Goal: Task Accomplishment & Management: Manage account settings

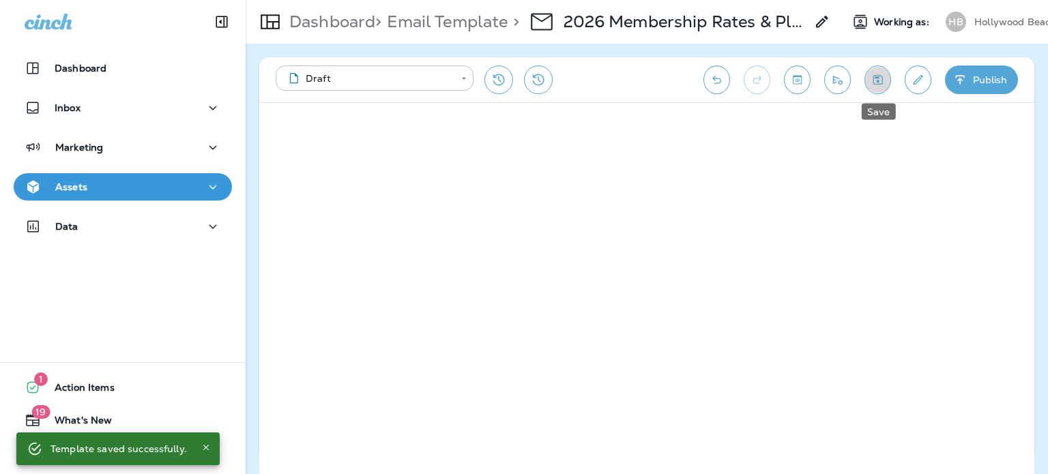
click at [882, 81] on icon "Save" at bounding box center [878, 80] width 14 height 14
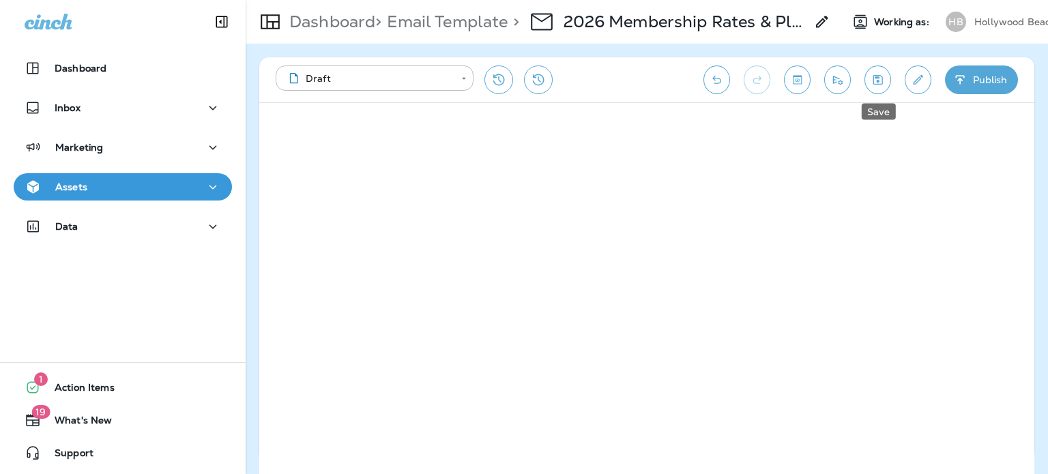
click at [880, 81] on icon "Save" at bounding box center [878, 80] width 14 height 14
click at [876, 90] on button "Save" at bounding box center [878, 80] width 27 height 29
click at [874, 79] on icon "Save" at bounding box center [878, 80] width 14 height 14
click at [871, 83] on icon "Save" at bounding box center [878, 80] width 14 height 14
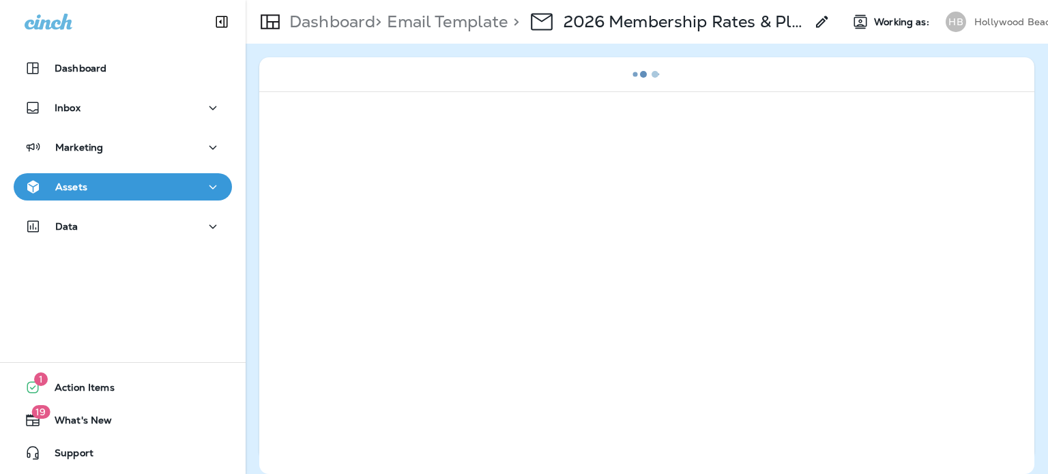
drag, startPoint x: 737, startPoint y: 258, endPoint x: 583, endPoint y: 130, distance: 200.2
click at [583, 130] on div at bounding box center [646, 282] width 775 height 383
click at [708, 121] on div at bounding box center [646, 282] width 775 height 383
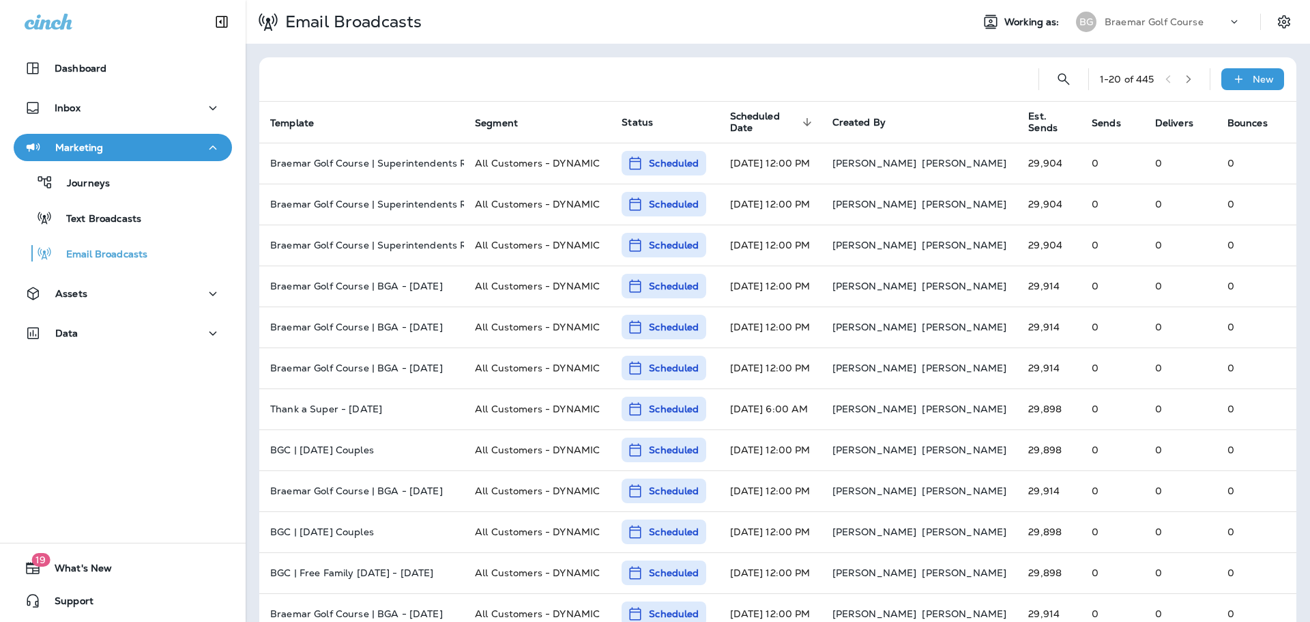
scroll to position [364, 0]
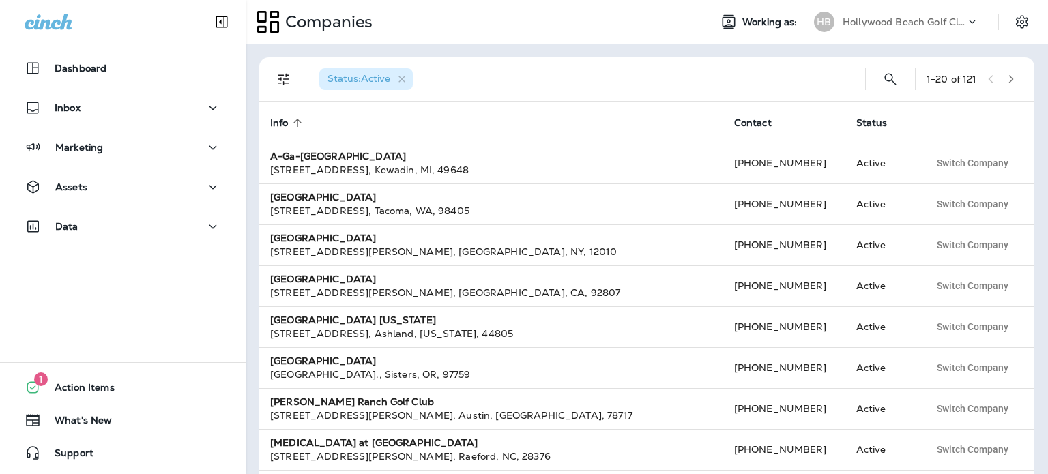
click at [915, 22] on p "Hollywood Beach Golf Club" at bounding box center [904, 21] width 123 height 11
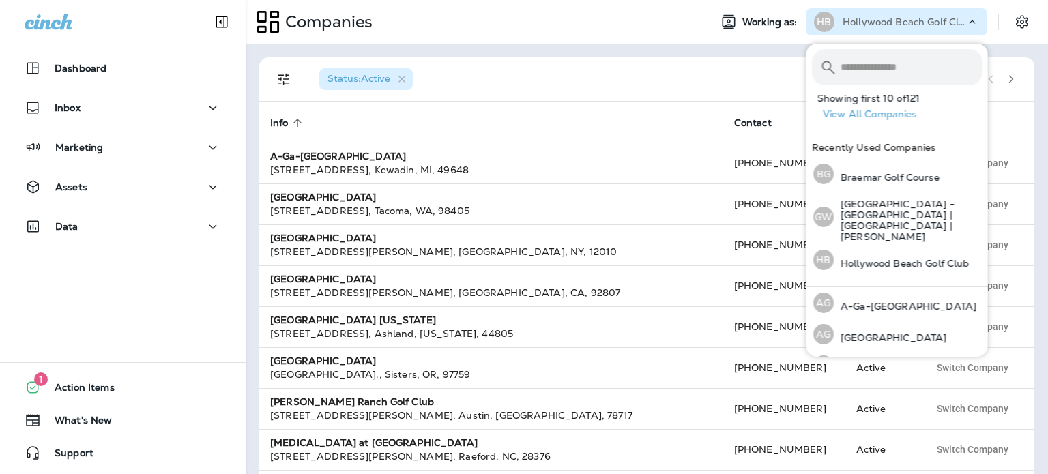
click at [89, 189] on div "Assets" at bounding box center [123, 187] width 197 height 17
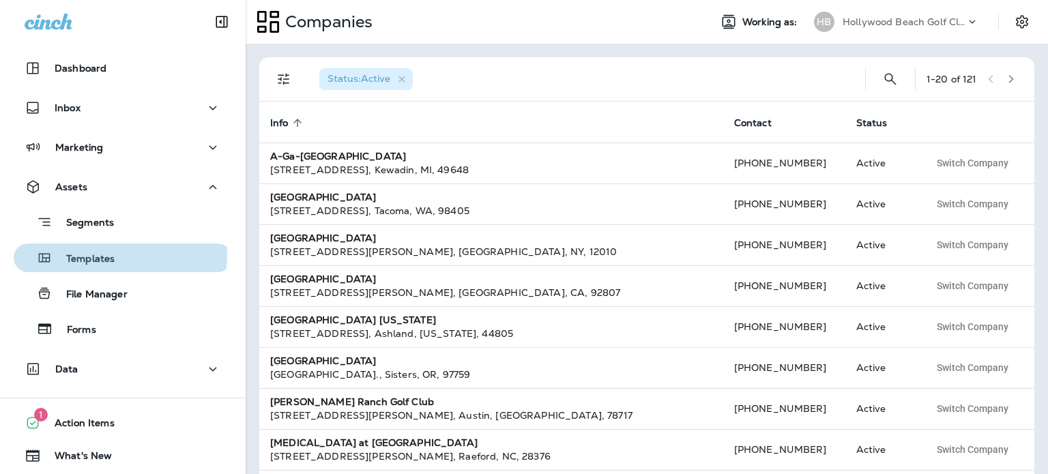
click at [98, 255] on p "Templates" at bounding box center [84, 259] width 62 height 13
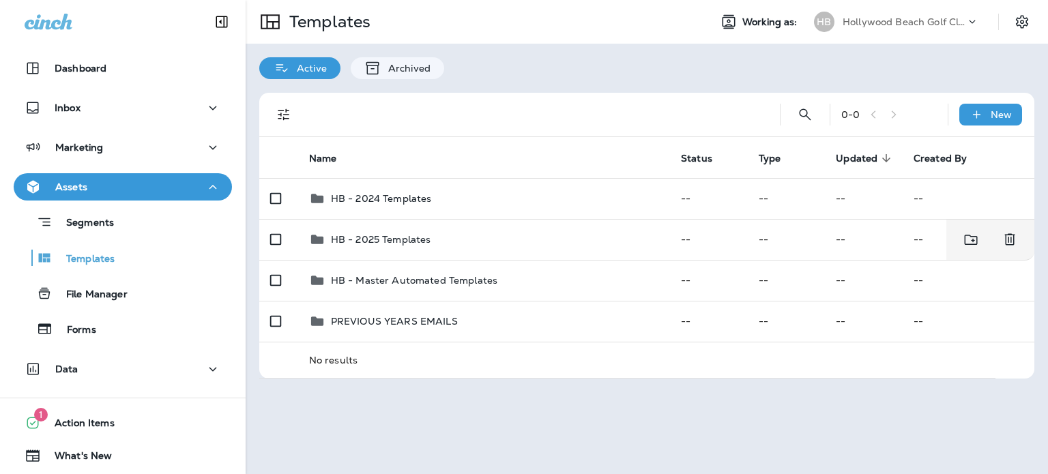
click at [362, 243] on p "HB - 2025 Templates" at bounding box center [381, 239] width 100 height 11
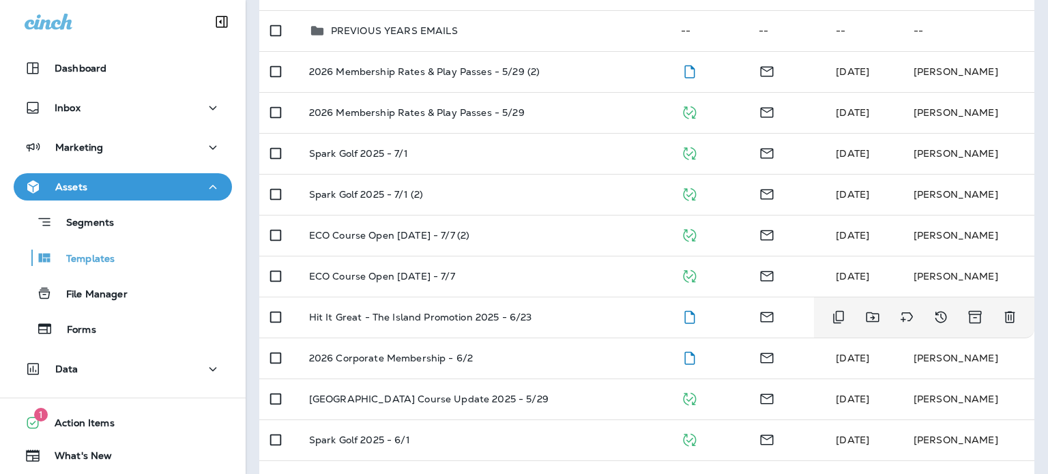
scroll to position [86, 0]
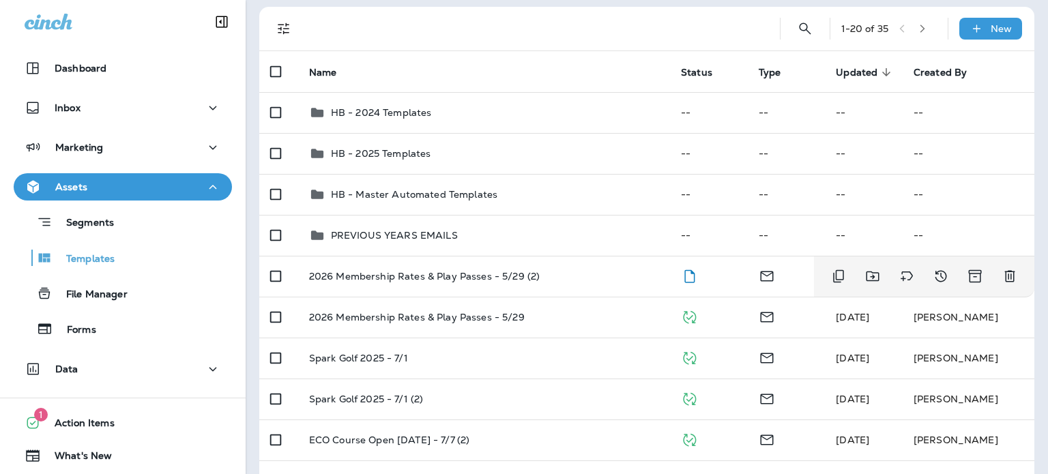
click at [560, 283] on td "2026 Membership Rates & Play Passes - 5/29 (2)" at bounding box center [484, 276] width 372 height 41
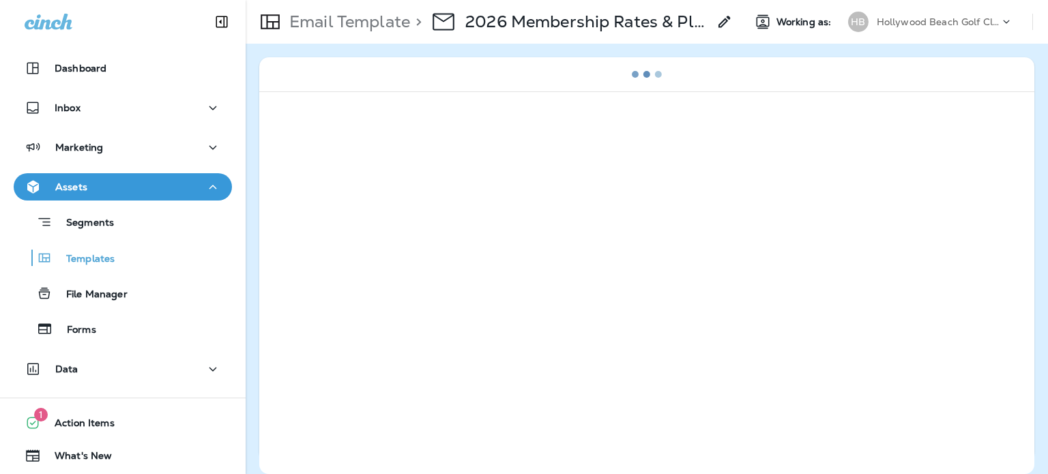
drag, startPoint x: 573, startPoint y: 132, endPoint x: 893, endPoint y: 177, distance: 323.1
click at [893, 177] on div at bounding box center [646, 282] width 775 height 383
click at [369, 8] on div "Email Template > 2026 Membership Rates & Play Passes - 5/29 (2)" at bounding box center [489, 22] width 487 height 38
click at [373, 27] on p "Email Template" at bounding box center [347, 22] width 126 height 20
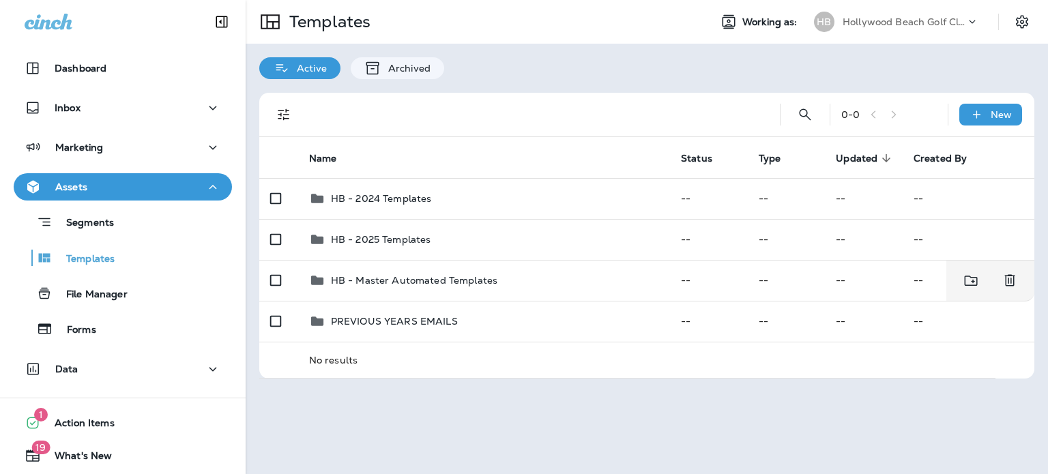
click at [442, 265] on td "HB - Master Automated Templates" at bounding box center [484, 280] width 372 height 41
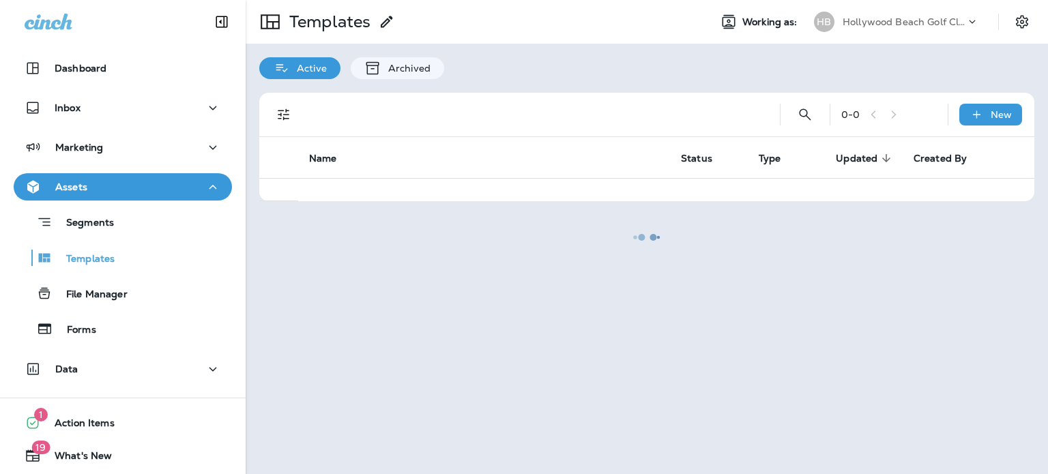
click at [332, 24] on div at bounding box center [647, 237] width 800 height 472
click at [156, 253] on div "Templates" at bounding box center [122, 258] width 207 height 20
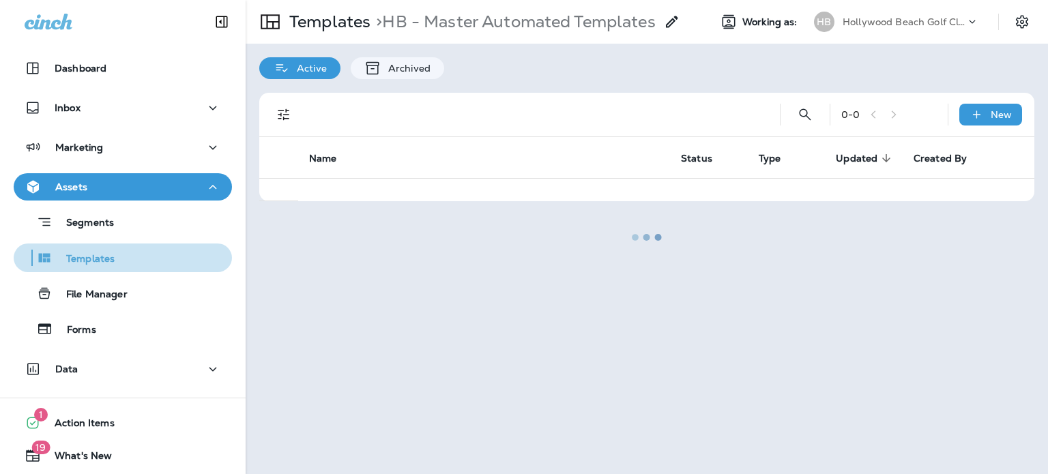
click at [156, 253] on div "Templates" at bounding box center [122, 258] width 207 height 20
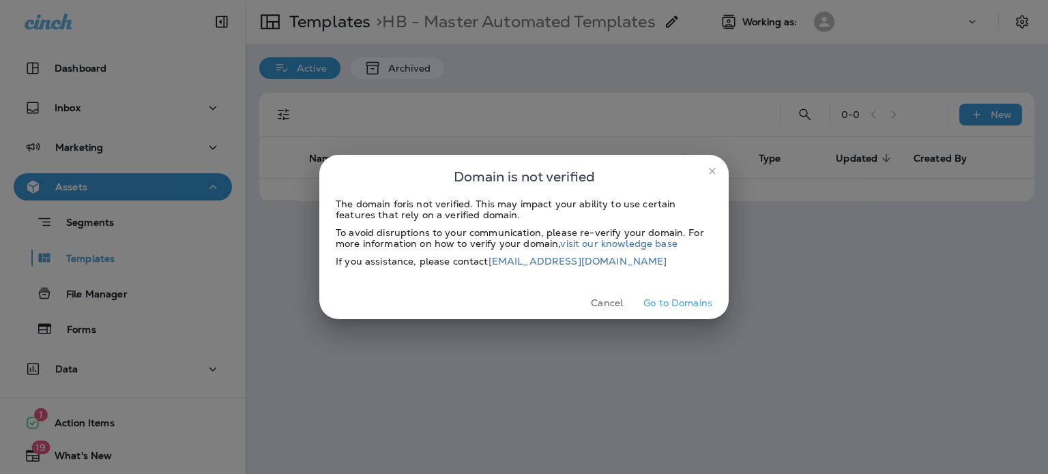
click at [710, 177] on icon "close" at bounding box center [712, 171] width 11 height 11
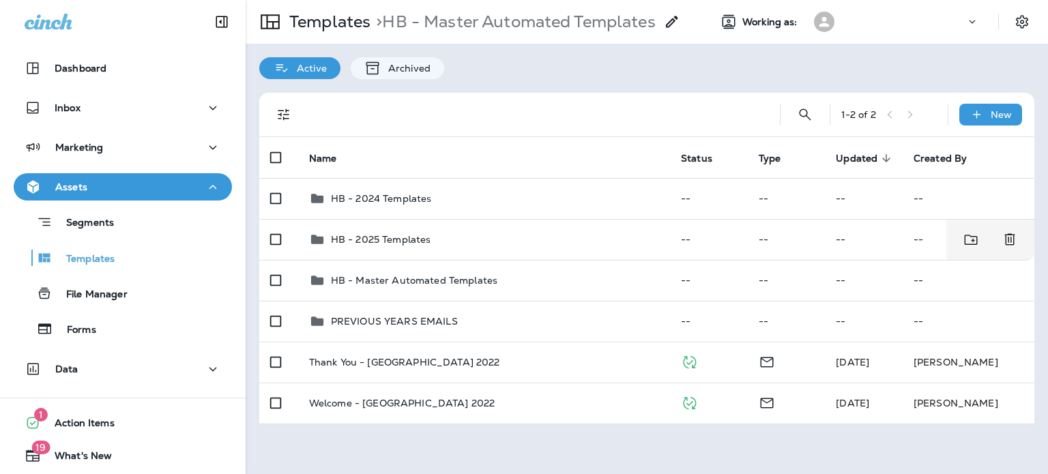
click at [377, 240] on p "HB - 2025 Templates" at bounding box center [381, 239] width 100 height 11
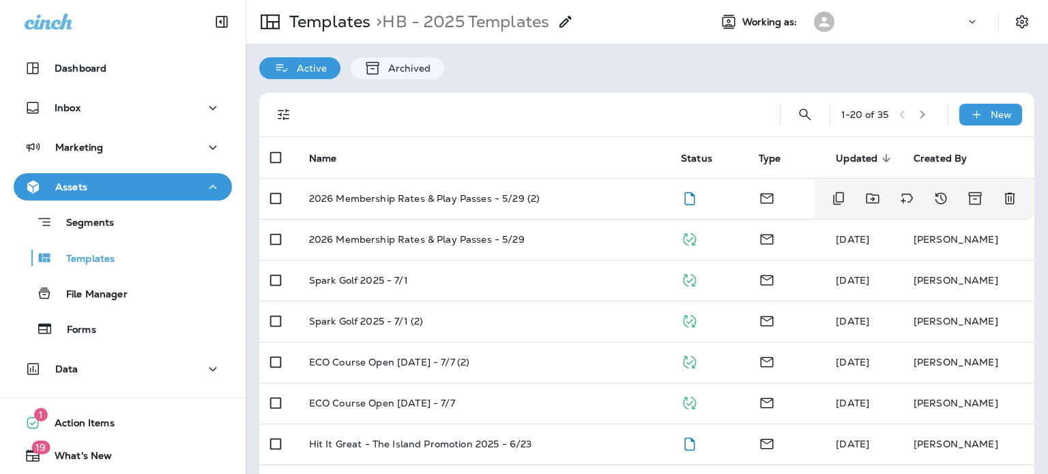
click at [546, 183] on td "2026 Membership Rates & Play Passes - 5/29 (2)" at bounding box center [484, 198] width 372 height 41
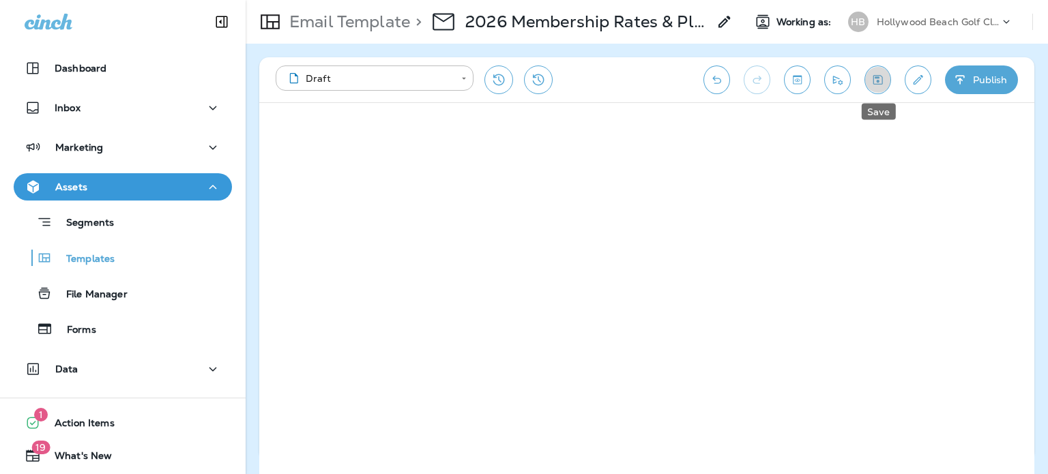
click at [880, 81] on icon "Save" at bounding box center [878, 80] width 14 height 14
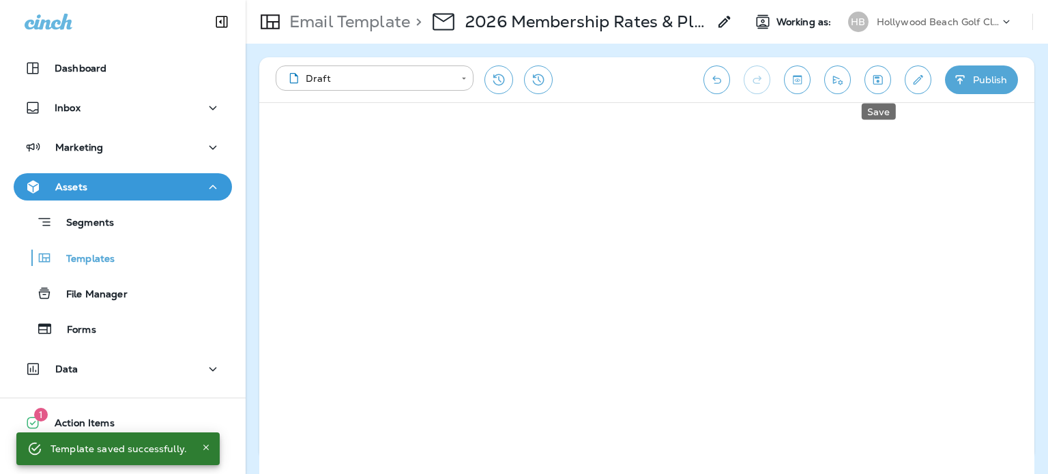
click at [880, 70] on button "Save" at bounding box center [878, 80] width 27 height 29
click at [835, 87] on button "Send test email" at bounding box center [837, 80] width 27 height 29
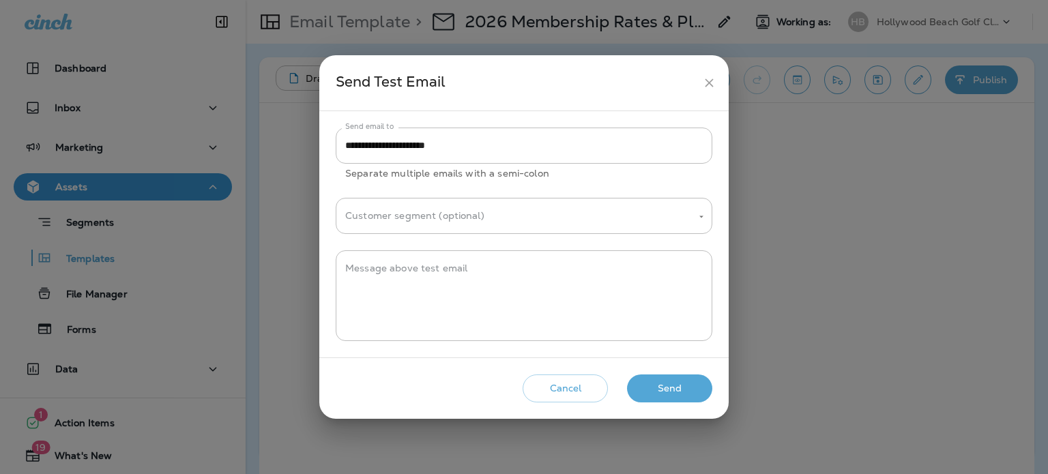
click at [710, 86] on icon "close" at bounding box center [709, 83] width 14 height 14
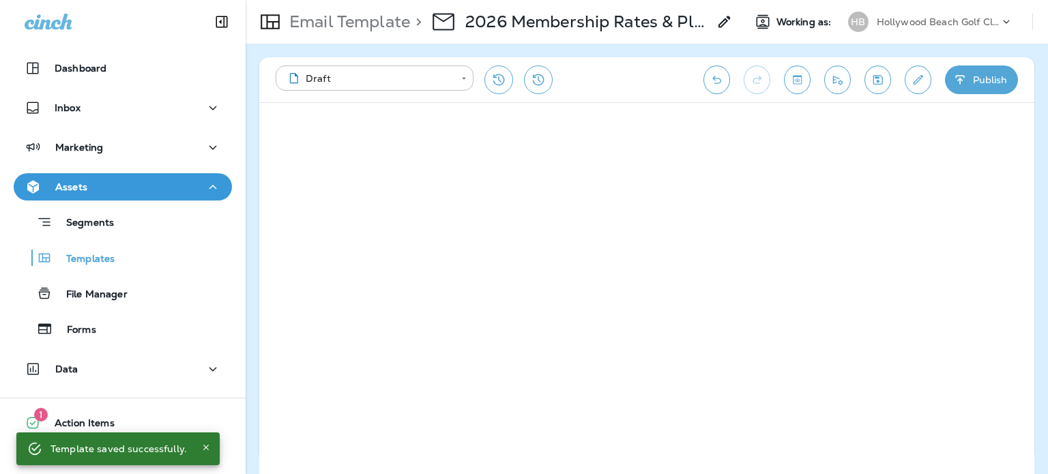
click at [884, 81] on icon "Save" at bounding box center [878, 80] width 14 height 14
click at [846, 81] on button "Send test email" at bounding box center [837, 80] width 27 height 29
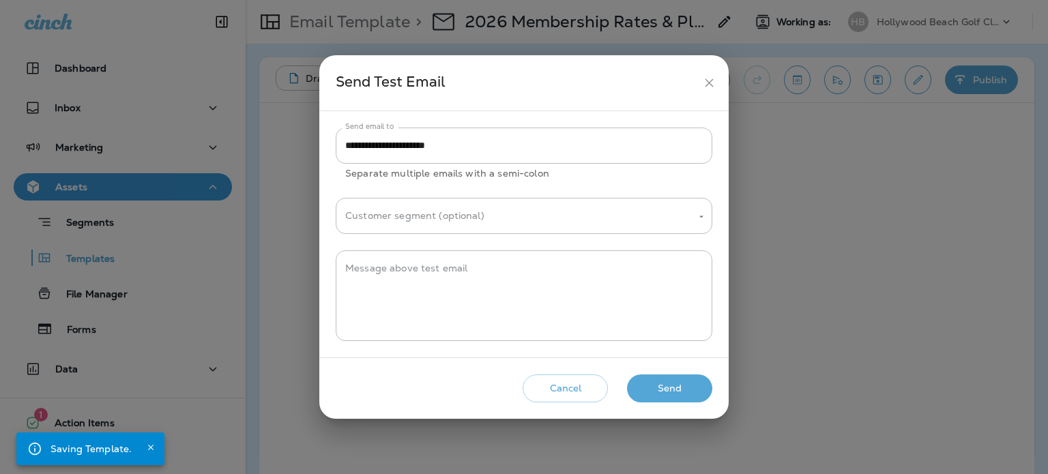
click at [691, 392] on button "Send" at bounding box center [669, 389] width 85 height 28
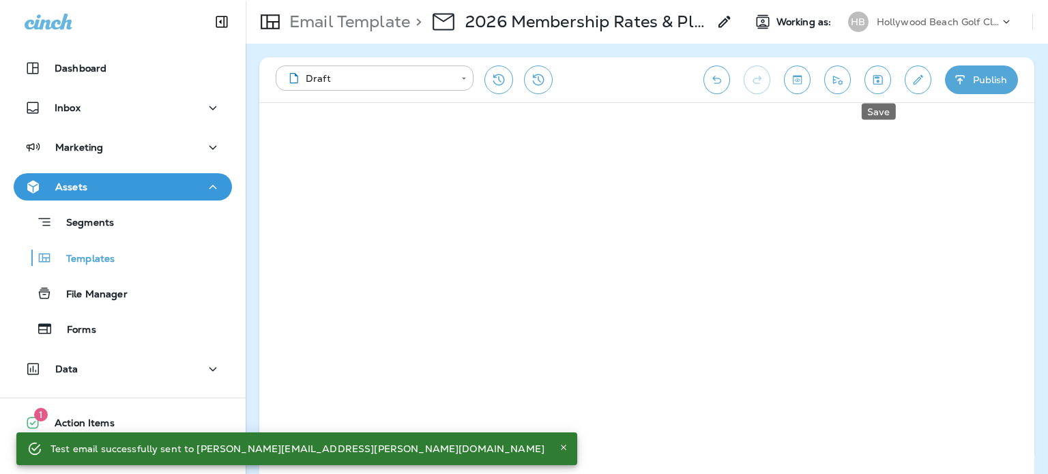
click at [880, 70] on button "Save" at bounding box center [878, 80] width 27 height 29
click at [840, 85] on icon "Send test email" at bounding box center [838, 80] width 14 height 14
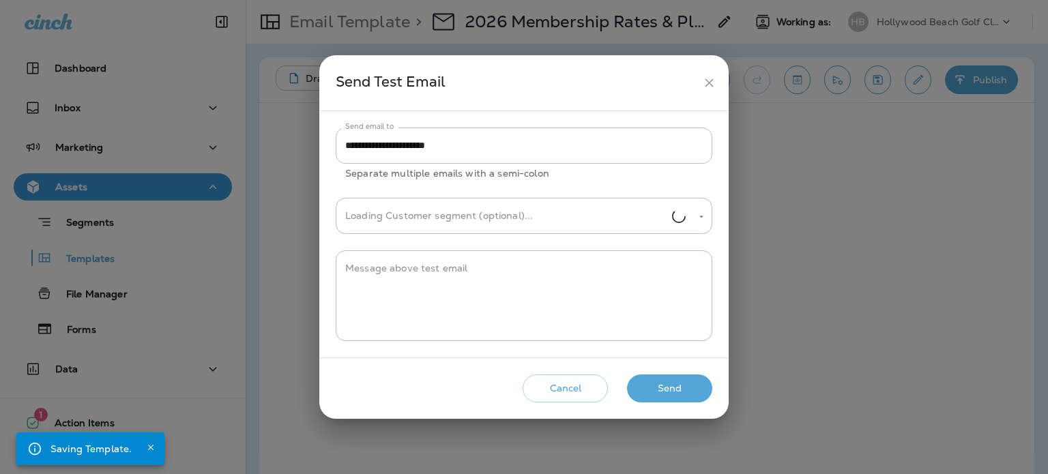
click at [687, 384] on button "Send" at bounding box center [669, 389] width 85 height 28
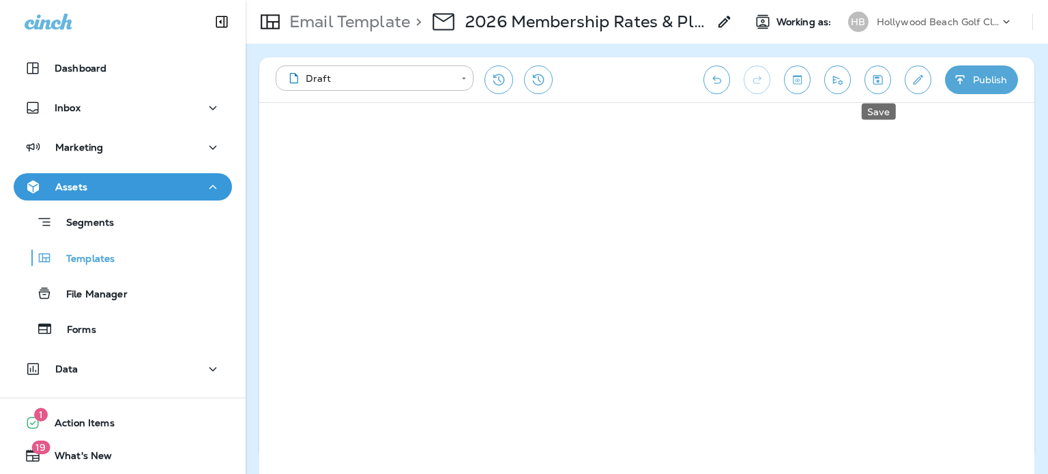
click at [881, 78] on icon "Save" at bounding box center [878, 80] width 14 height 14
click at [837, 74] on icon "Send test email" at bounding box center [838, 80] width 14 height 14
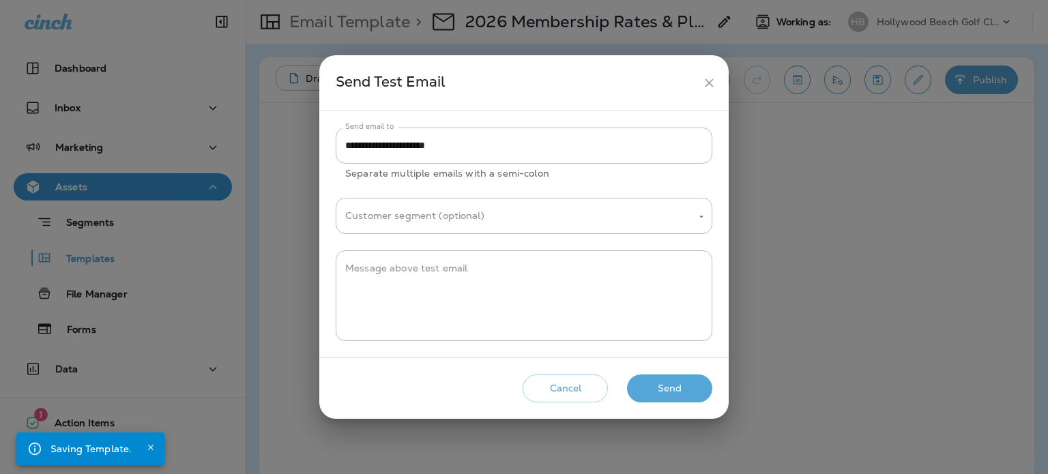
click at [684, 392] on button "Send" at bounding box center [669, 389] width 85 height 28
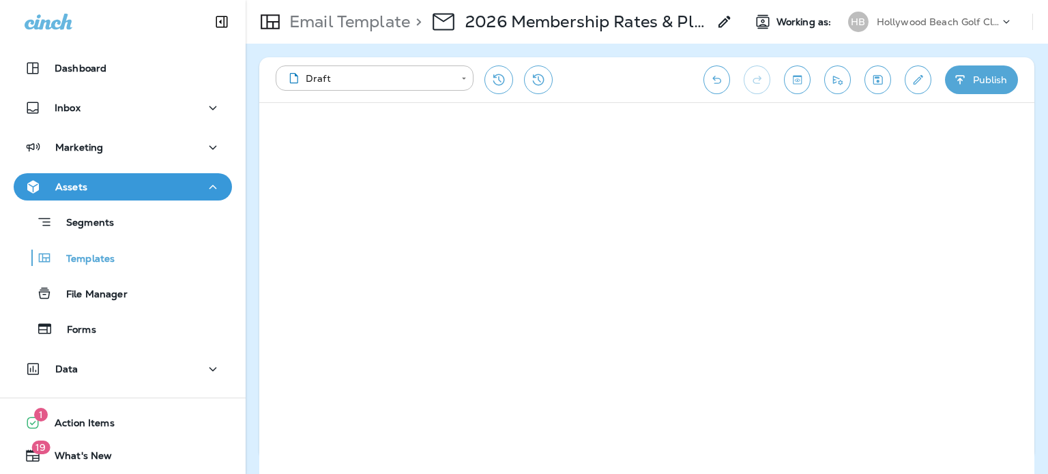
click at [871, 7] on div "Email Template > 2026 Membership Rates & Play Passes - 5/29 (2) Working as: HB …" at bounding box center [647, 22] width 803 height 44
click at [891, 27] on p "Hollywood Beach Golf Club" at bounding box center [938, 21] width 123 height 11
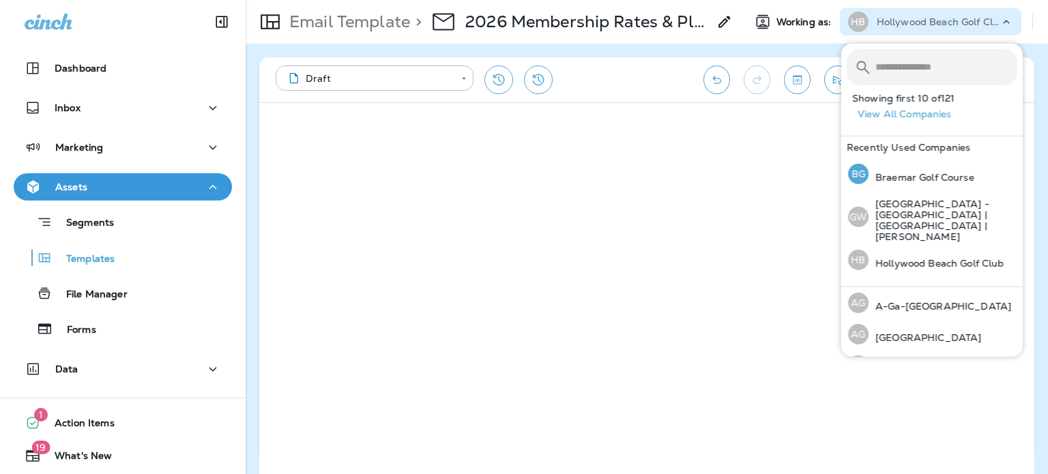
click at [936, 175] on p "Braemar Golf Course" at bounding box center [922, 177] width 106 height 11
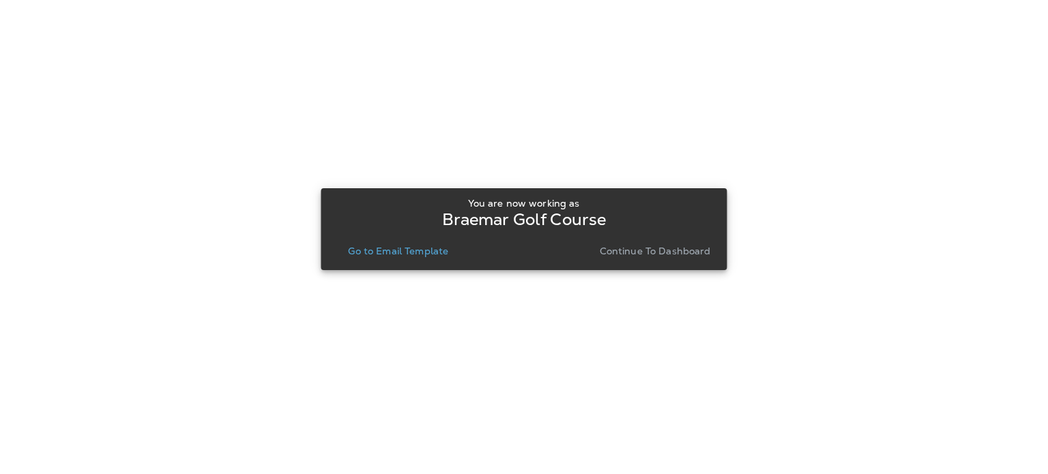
click at [633, 248] on p "Continue to Dashboard" at bounding box center [655, 251] width 111 height 11
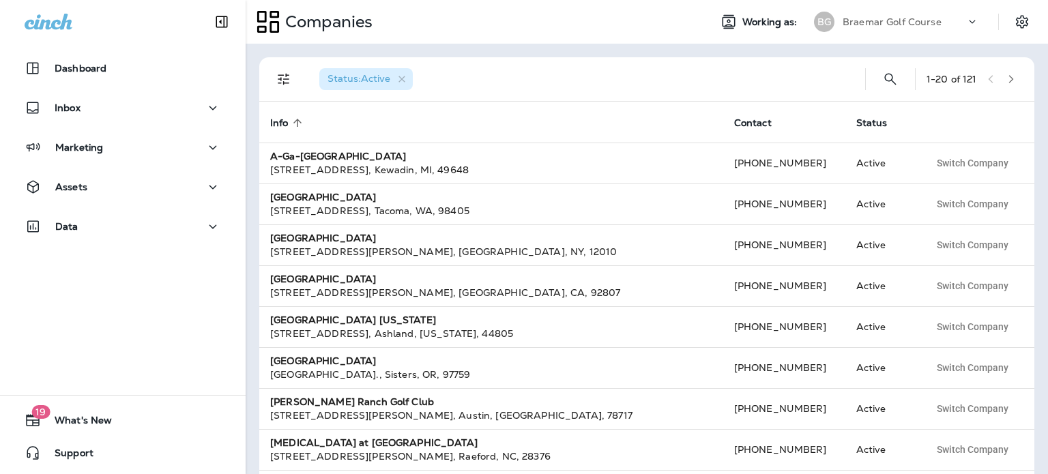
click at [123, 177] on button "Assets" at bounding box center [123, 186] width 218 height 27
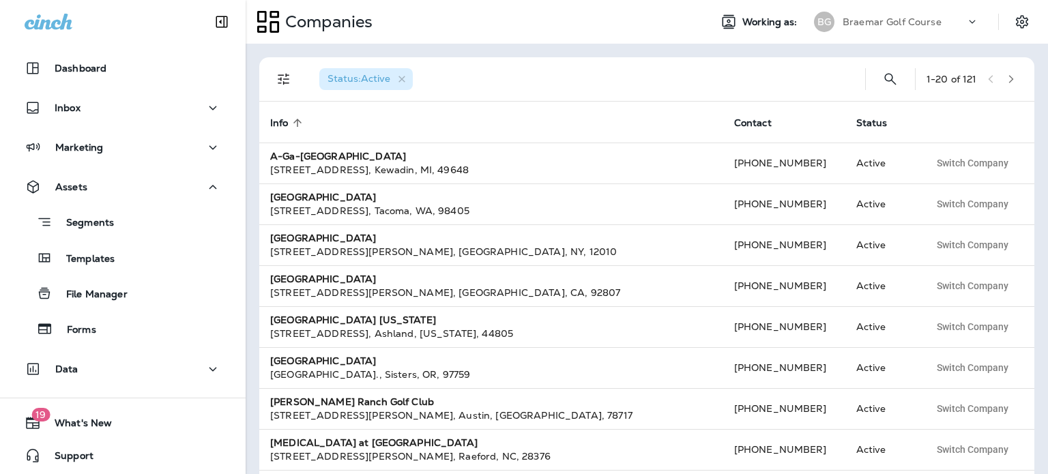
click at [106, 268] on div "Templates" at bounding box center [67, 258] width 96 height 20
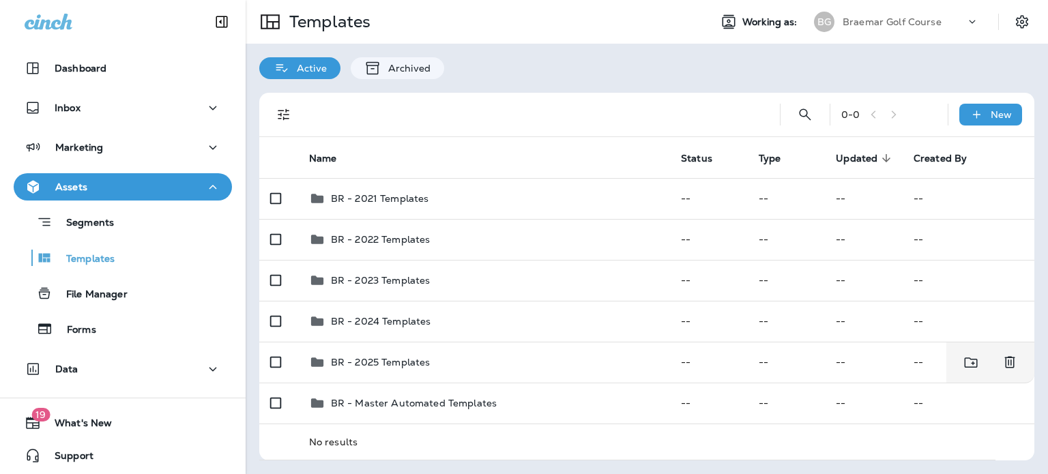
click at [454, 351] on td "BR - 2025 Templates" at bounding box center [484, 362] width 372 height 41
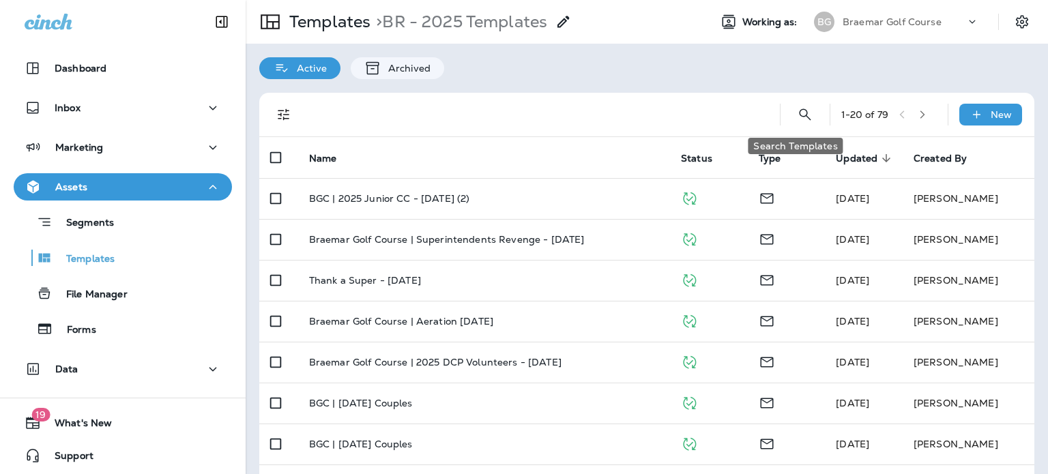
click at [803, 115] on icon "Search Templates" at bounding box center [805, 114] width 16 height 16
click at [755, 111] on input "text" at bounding box center [744, 114] width 121 height 36
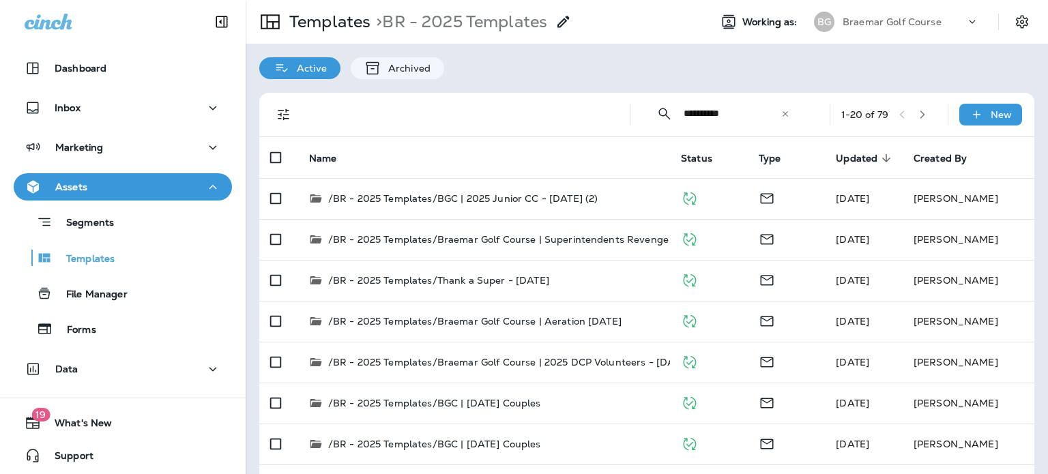
type input "**********"
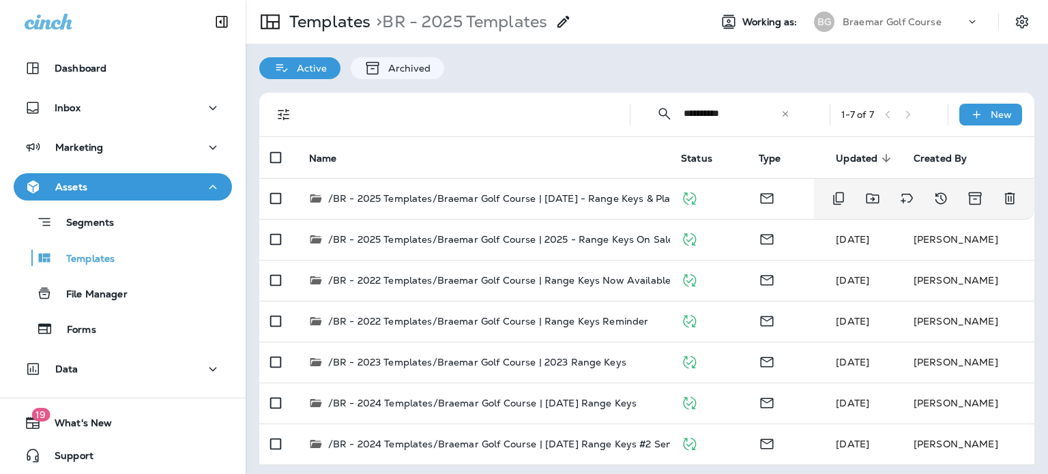
click at [560, 195] on p "/BR - 2025 Templates/Braemar Golf Course | June 2025 - Range Keys & Player's Cl…" at bounding box center [541, 199] width 426 height 14
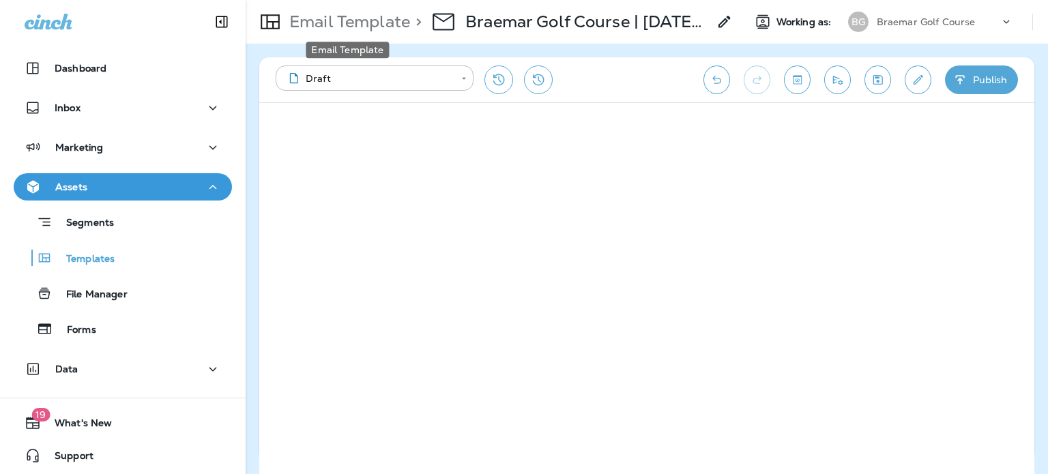
click at [308, 23] on p "Email Template" at bounding box center [347, 22] width 126 height 20
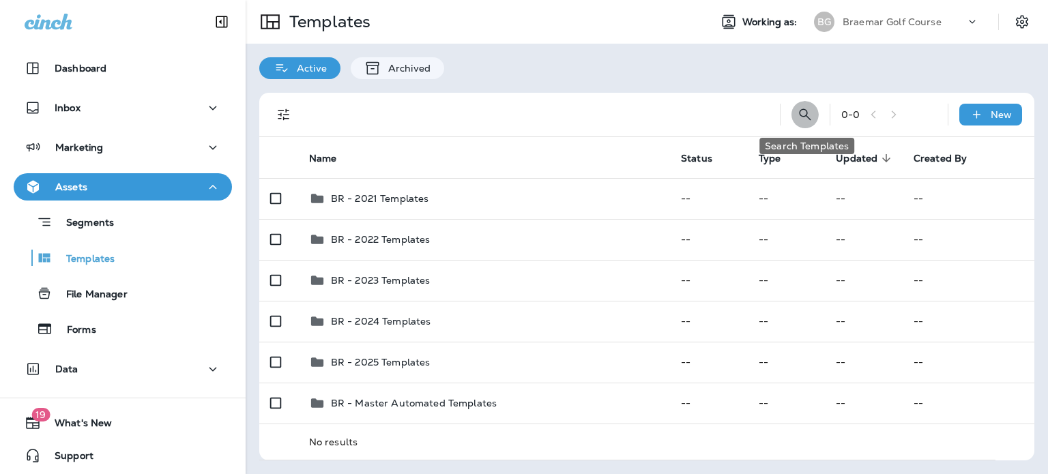
click at [806, 117] on icon "Search Templates" at bounding box center [805, 114] width 16 height 16
click at [728, 111] on input "text" at bounding box center [744, 114] width 121 height 36
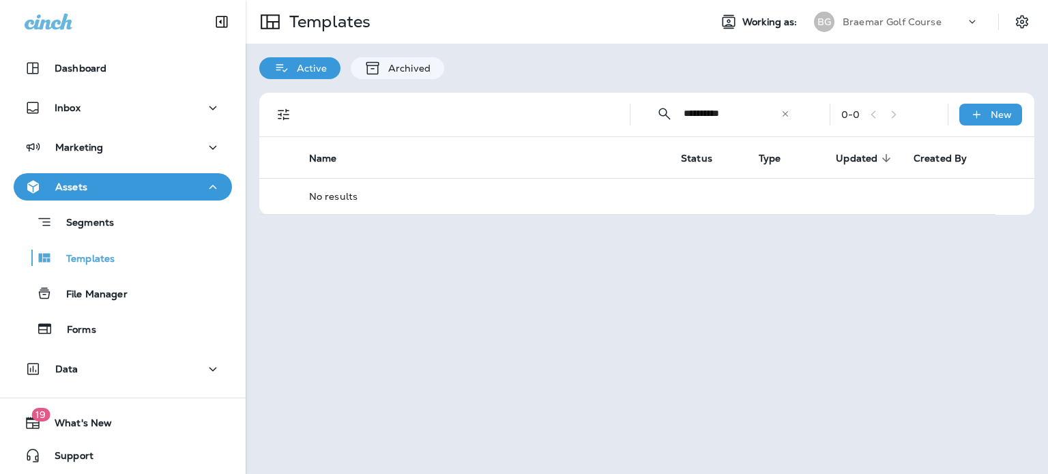
type input "**********"
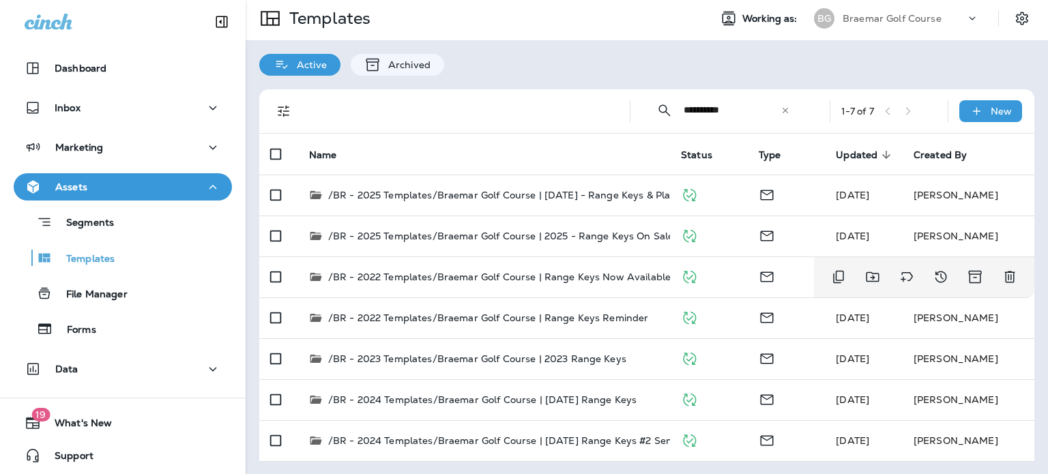
scroll to position [4, 0]
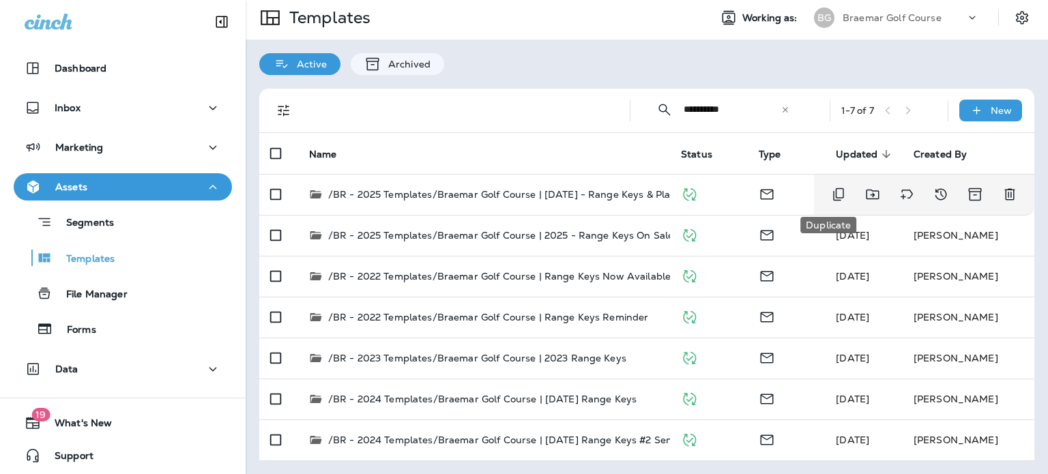
click at [833, 198] on icon "Duplicate" at bounding box center [839, 194] width 16 height 16
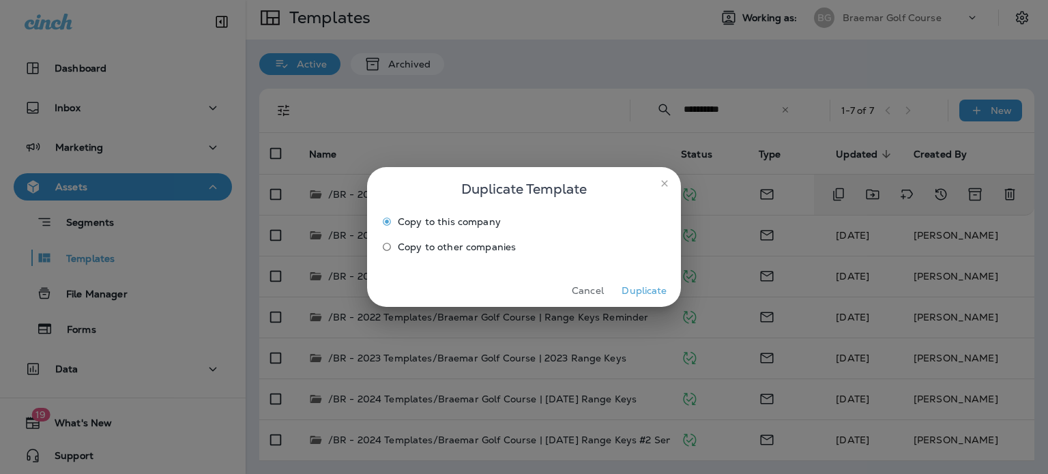
click at [655, 289] on button "Duplicate" at bounding box center [644, 290] width 51 height 21
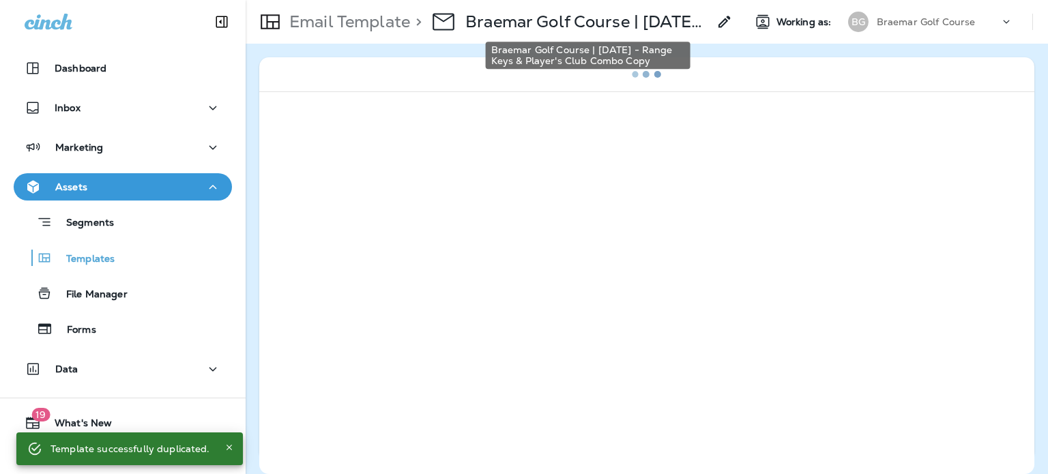
click at [622, 21] on p "Braemar Golf Course | June 2025 - Range Keys & Player's Club Combo Copy" at bounding box center [586, 22] width 243 height 20
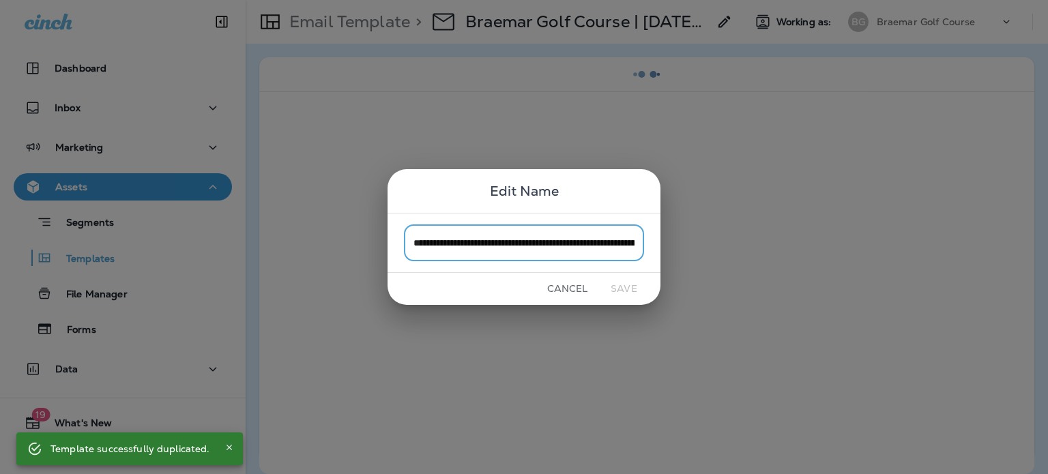
scroll to position [0, 130]
click at [566, 245] on input "**********" at bounding box center [524, 243] width 240 height 36
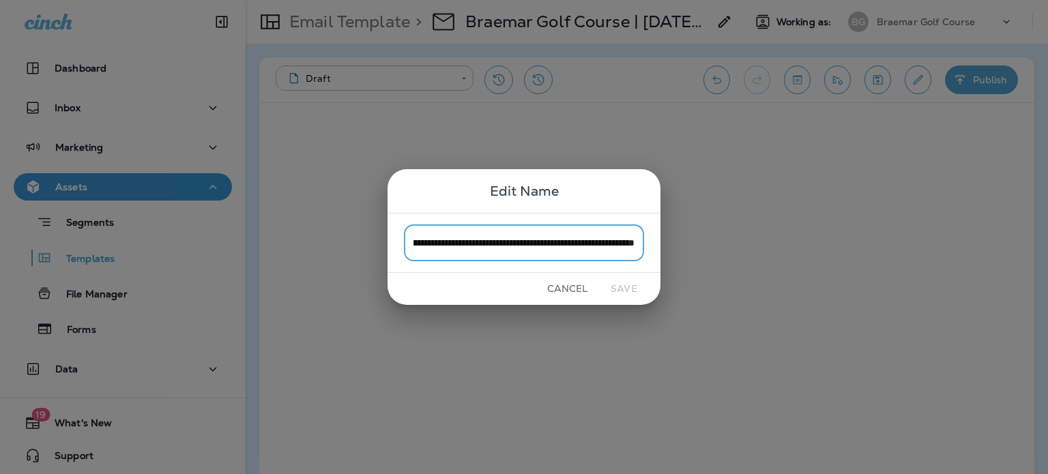
drag, startPoint x: 502, startPoint y: 246, endPoint x: 646, endPoint y: 246, distance: 143.3
click at [646, 246] on div "**********" at bounding box center [524, 242] width 273 height 59
type input "**********"
click at [636, 284] on button "Save" at bounding box center [623, 288] width 51 height 21
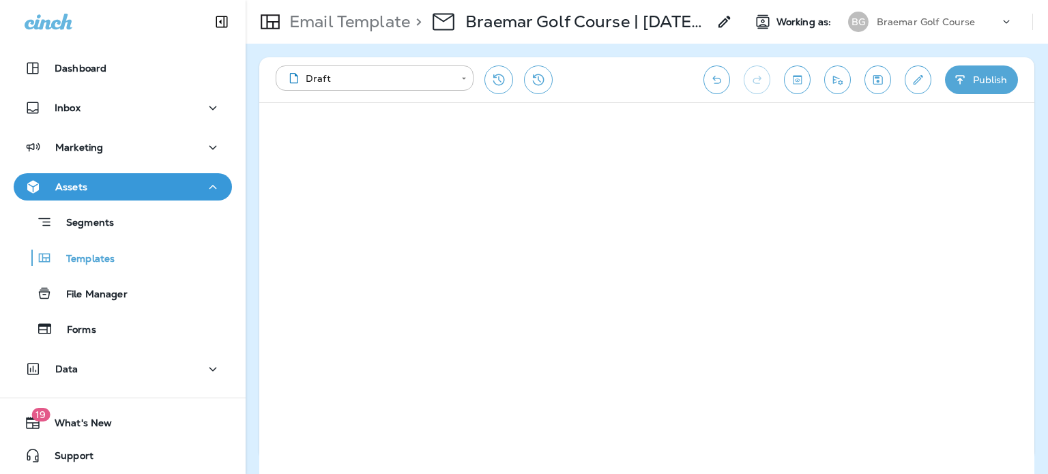
click at [616, 97] on div "**********" at bounding box center [646, 79] width 775 height 45
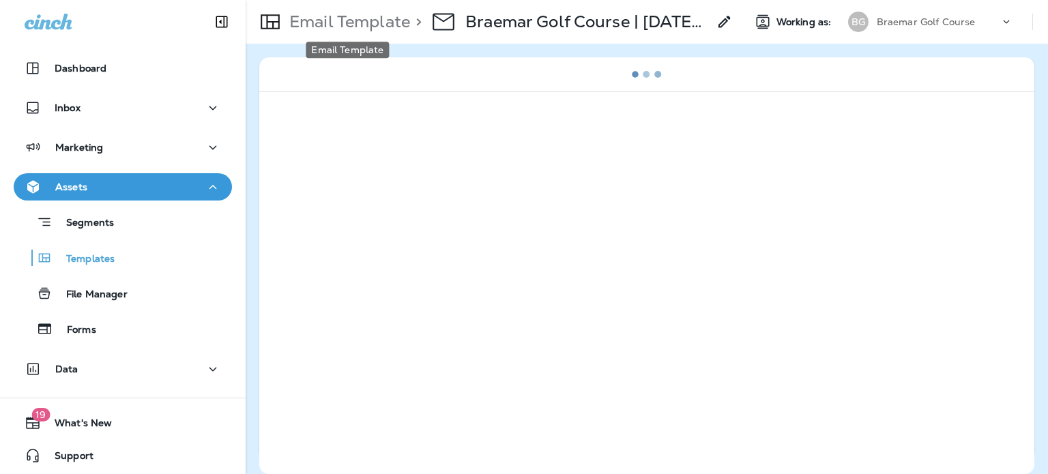
click at [371, 20] on p "Email Template" at bounding box center [347, 22] width 126 height 20
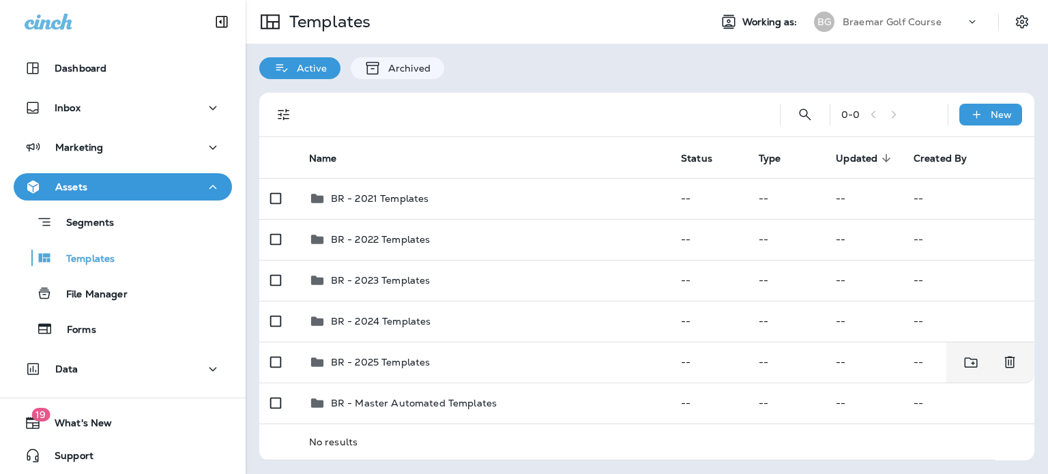
click at [395, 352] on td "BR - 2025 Templates" at bounding box center [484, 362] width 372 height 41
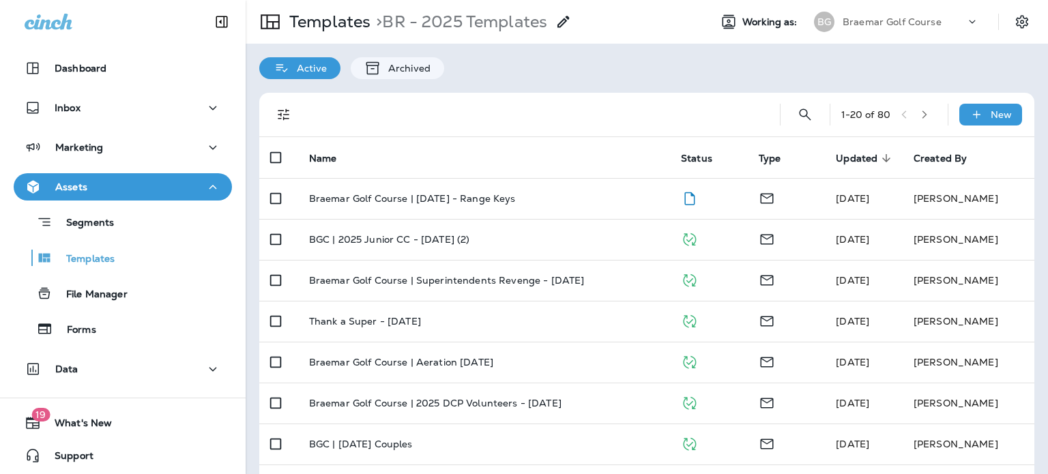
click at [504, 195] on p "Braemar Golf Course | [DATE] - Range Keys" at bounding box center [412, 198] width 207 height 11
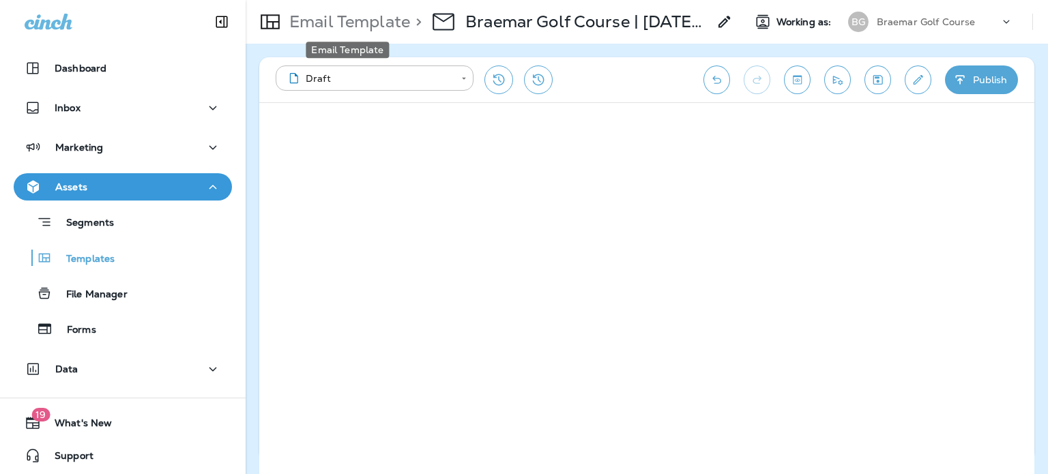
click at [370, 18] on p "Email Template" at bounding box center [347, 22] width 126 height 20
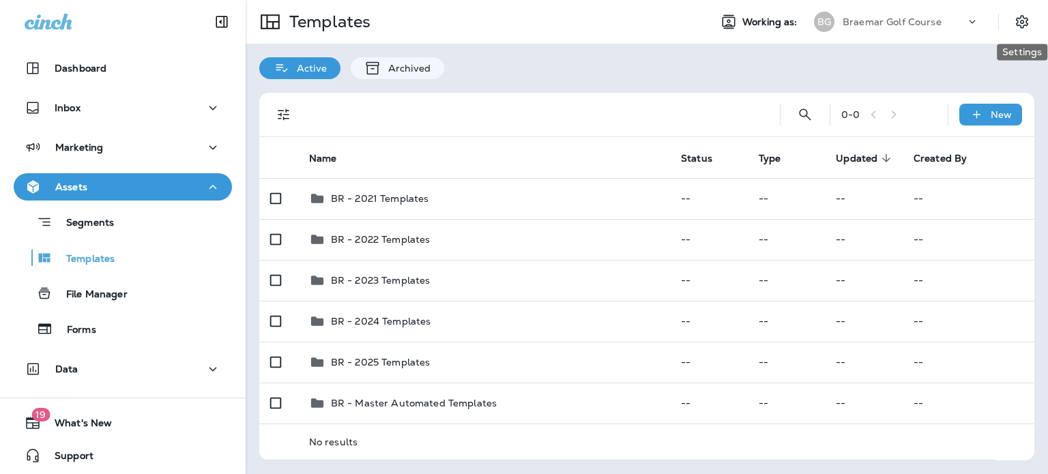
click at [1023, 14] on icon "Settings" at bounding box center [1022, 22] width 16 height 16
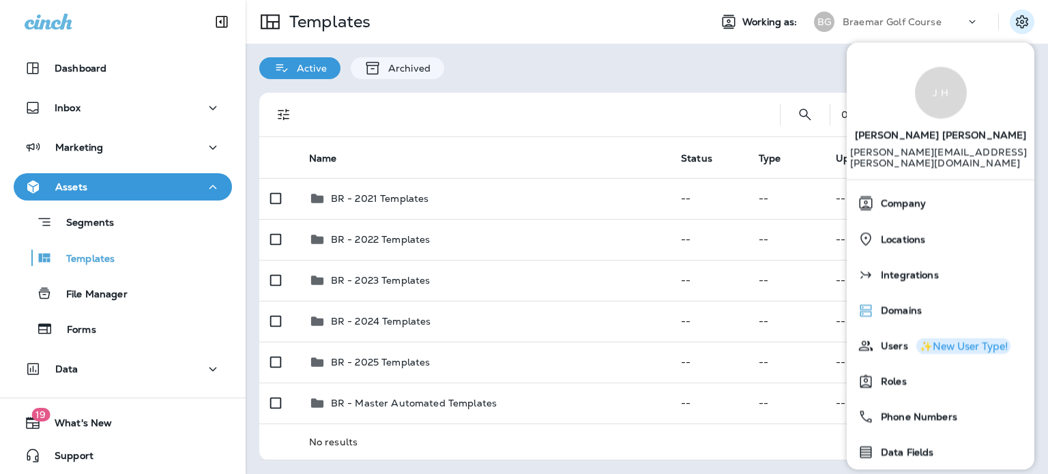
scroll to position [71, 0]
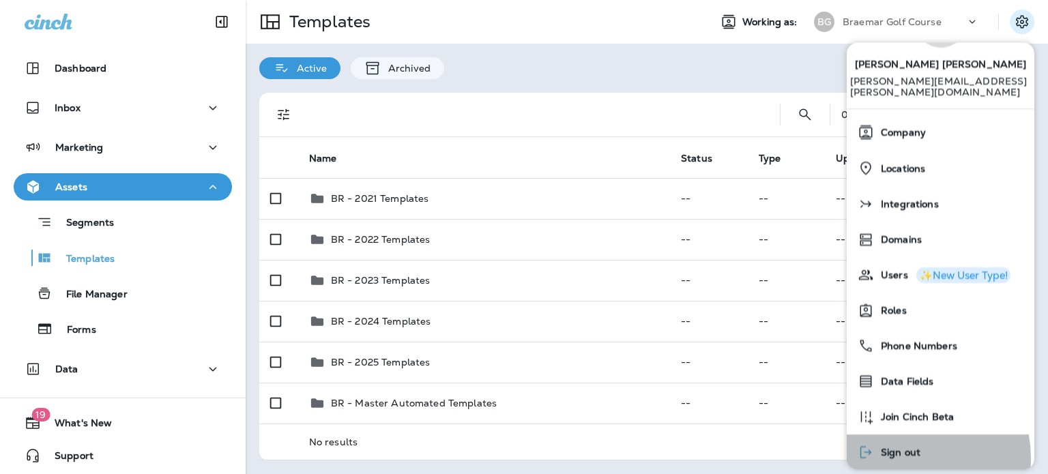
click at [905, 448] on span "Sign out" at bounding box center [897, 454] width 46 height 12
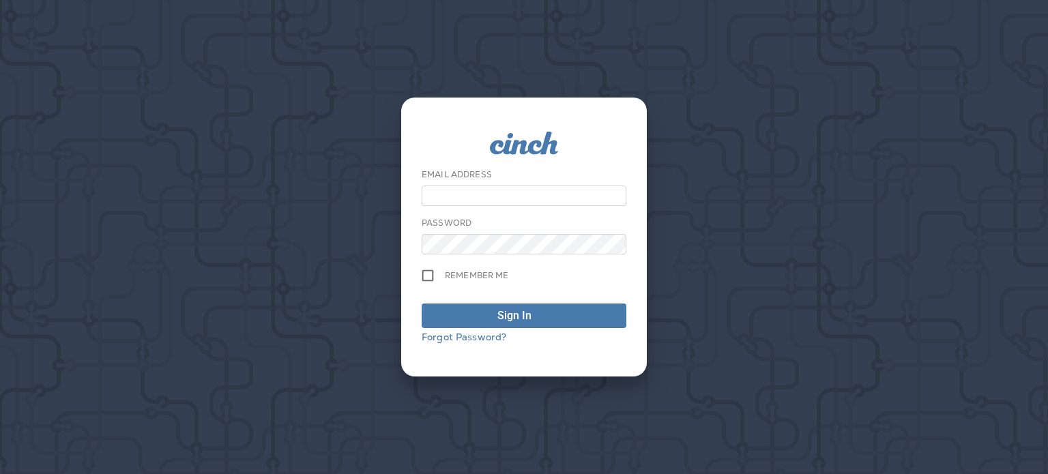
type input "**********"
click at [535, 326] on button "Sign In" at bounding box center [524, 316] width 205 height 25
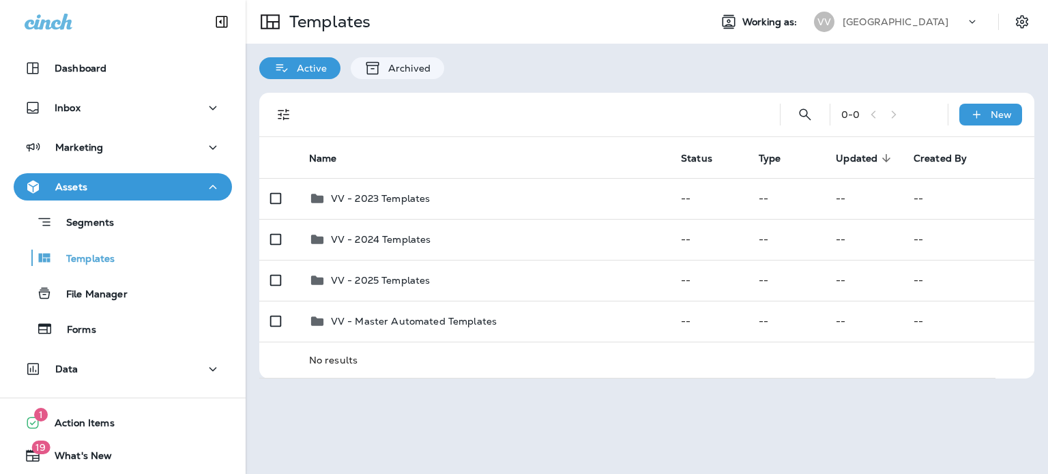
click at [942, 17] on p "Valley View Golf Course" at bounding box center [896, 21] width 106 height 11
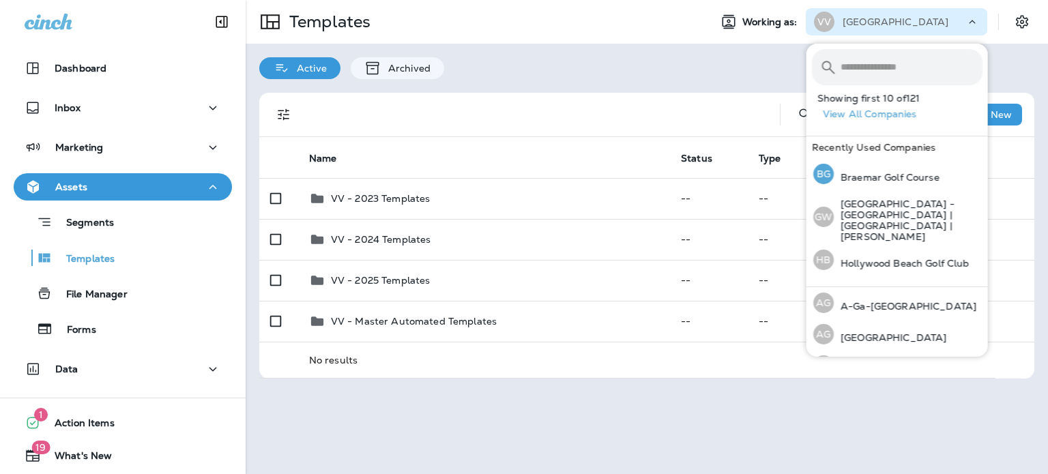
click at [906, 178] on p "Braemar Golf Course" at bounding box center [887, 177] width 106 height 11
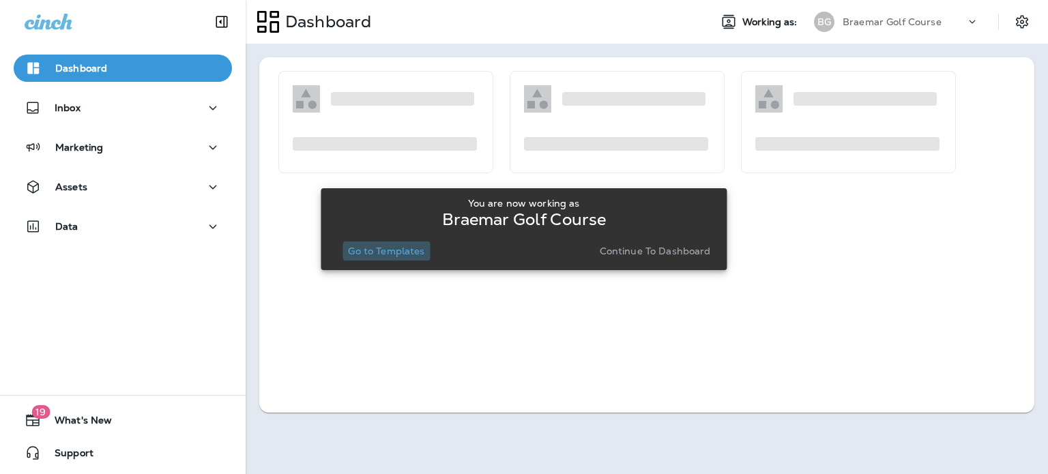
click at [407, 250] on p "Go to Templates" at bounding box center [386, 251] width 76 height 11
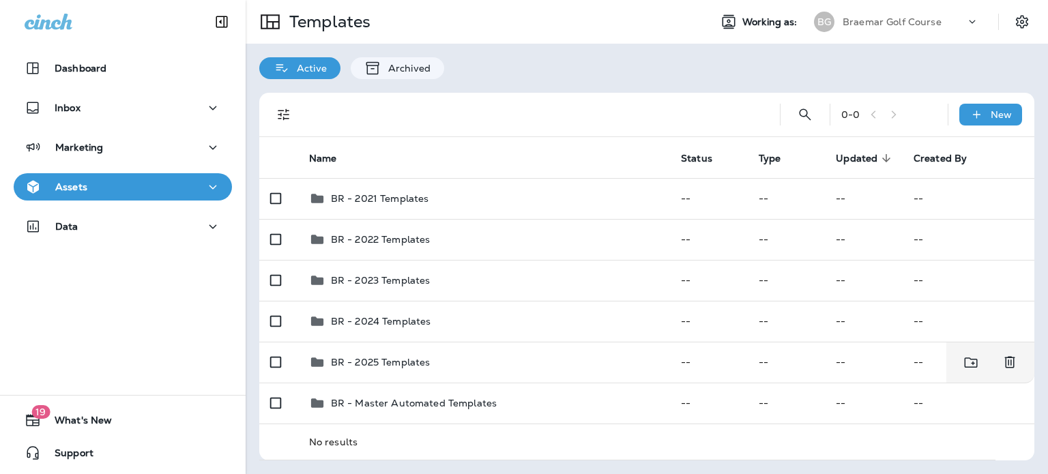
click at [454, 355] on div "BR - 2025 Templates" at bounding box center [484, 362] width 350 height 16
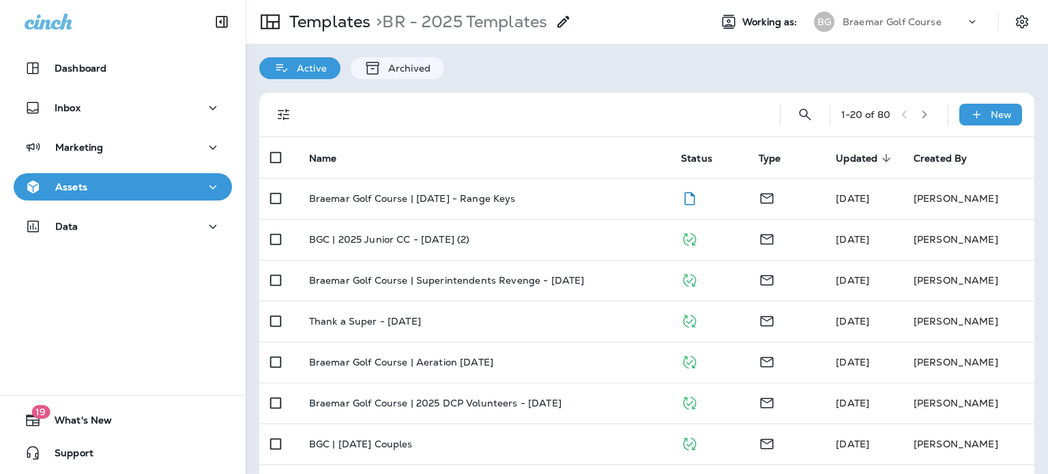
click at [482, 196] on p "Braemar Golf Course | [DATE] - Range Keys" at bounding box center [412, 198] width 207 height 11
